Goal: Go to known website: Access a specific website the user already knows

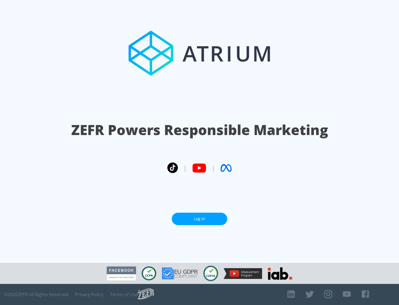
click at [199, 216] on link "Log In" at bounding box center [199, 218] width 55 height 12
